Goal: Find specific page/section: Find specific page/section

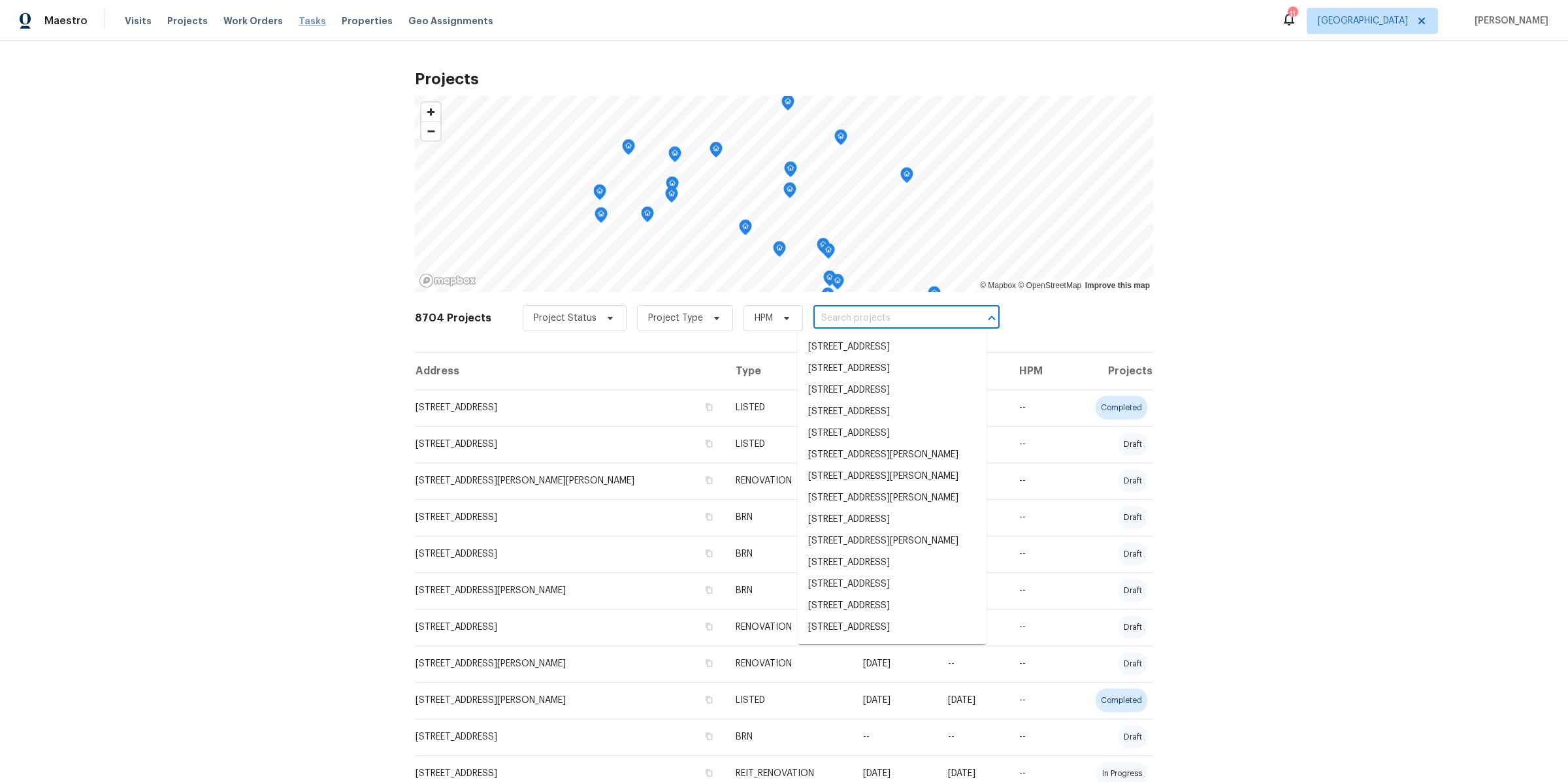
click at [299, 19] on span "Tasks" at bounding box center [312, 20] width 27 height 9
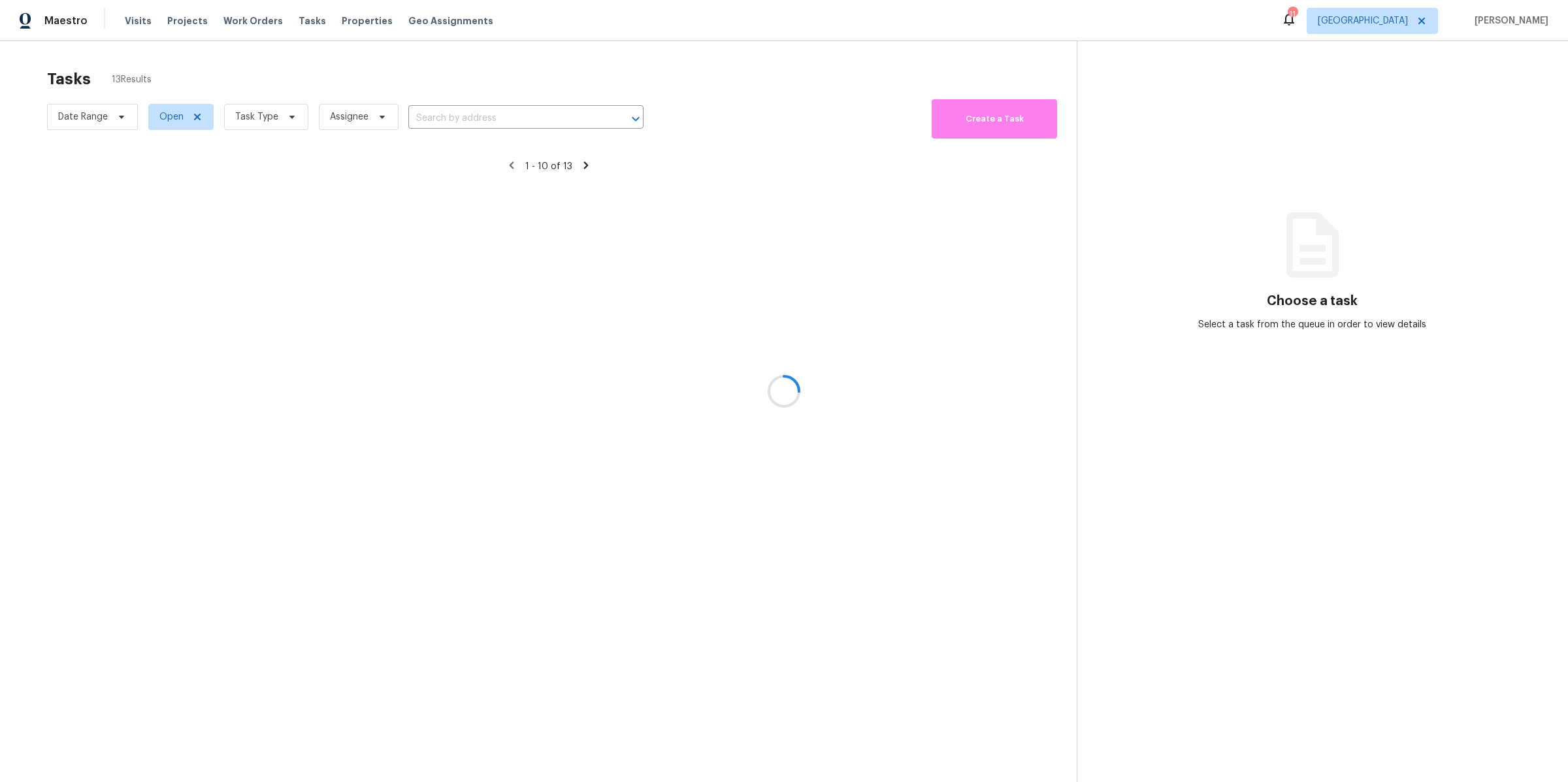
click at [280, 115] on div at bounding box center [784, 391] width 1568 height 782
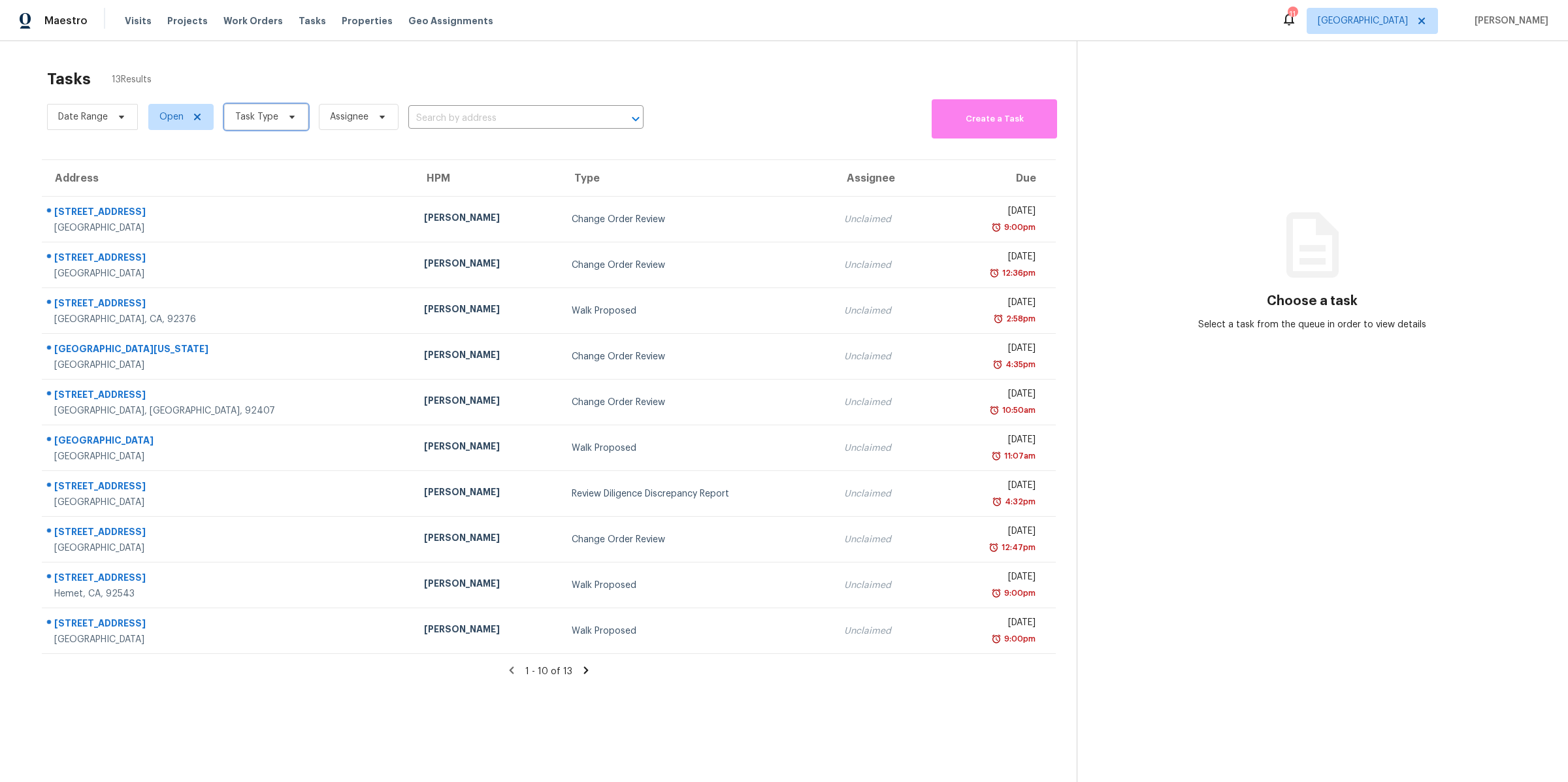
click at [283, 115] on span at bounding box center [290, 117] width 14 height 11
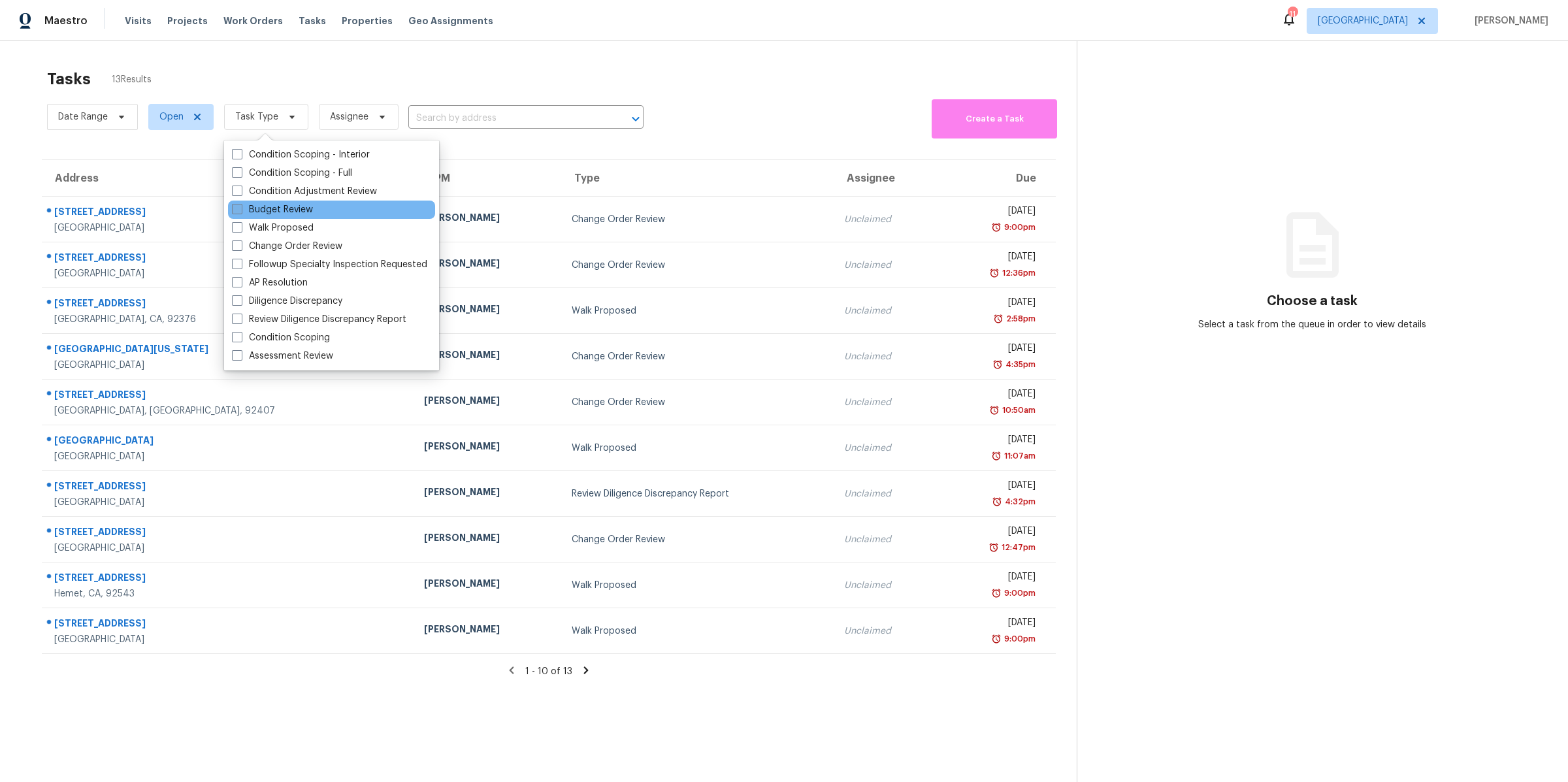
click at [241, 208] on span at bounding box center [237, 209] width 11 height 11
click at [241, 208] on input "Budget Review" at bounding box center [236, 207] width 9 height 9
checkbox input "true"
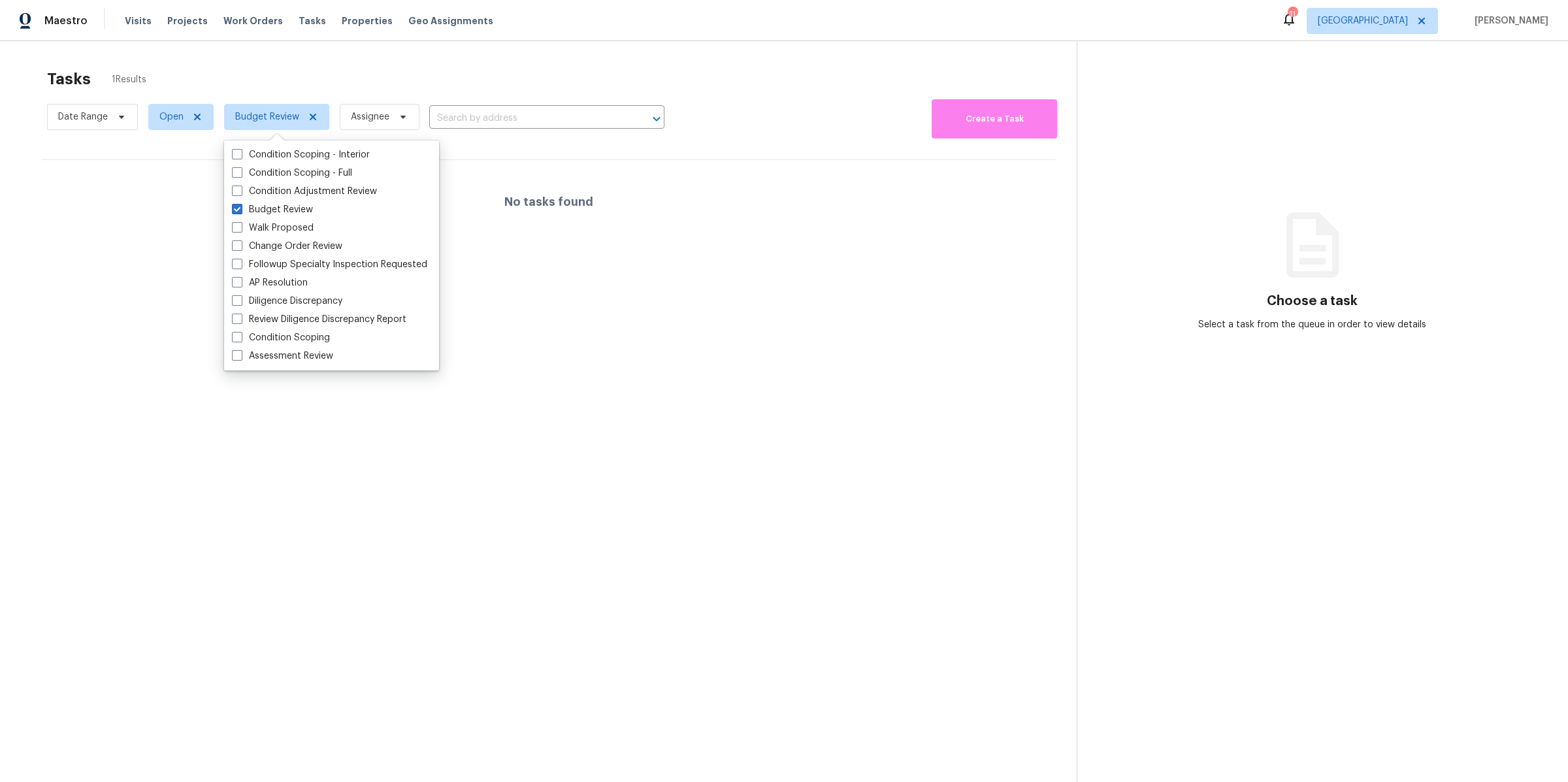
click at [175, 246] on section "Tasks 1 Results Date Range Open Budget Review Assignee ​ Create a Task No tasks…" at bounding box center [549, 443] width 1056 height 762
